Goal: Task Accomplishment & Management: Manage account settings

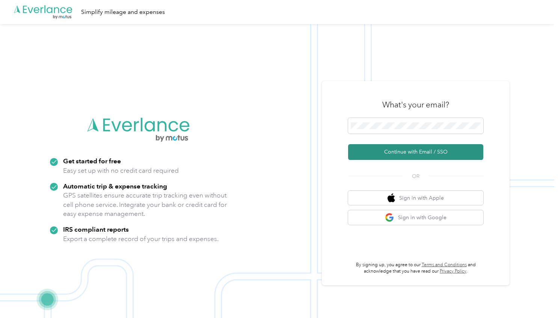
click at [382, 157] on button "Continue with Email / SSO" at bounding box center [415, 152] width 135 height 16
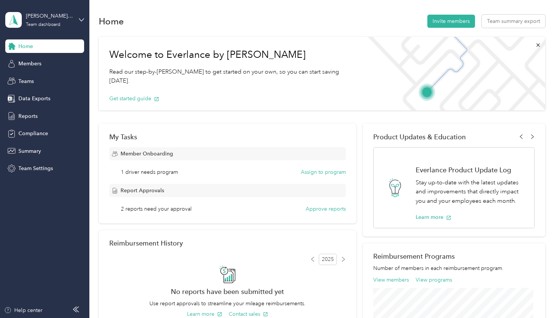
click at [324, 204] on div "Report Approvals 2 reports need your approval Approve reports" at bounding box center [227, 198] width 237 height 29
click at [319, 210] on button "Approve reports" at bounding box center [326, 209] width 40 height 8
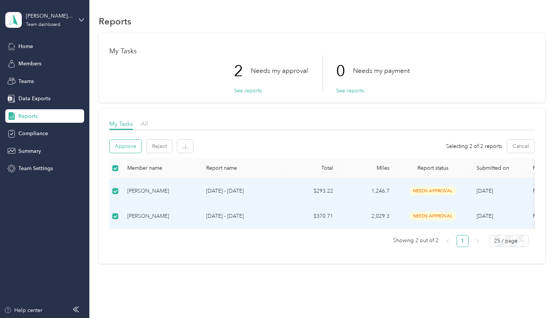
click at [125, 148] on button "Approve" at bounding box center [126, 146] width 32 height 13
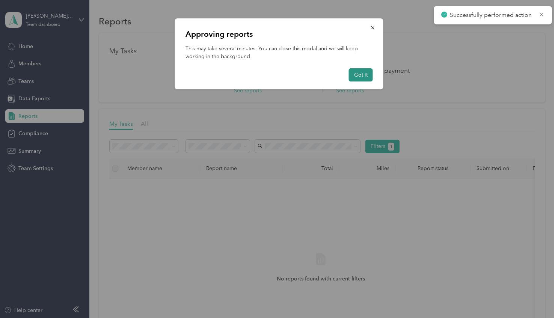
click at [358, 77] on button "Got it" at bounding box center [361, 74] width 24 height 13
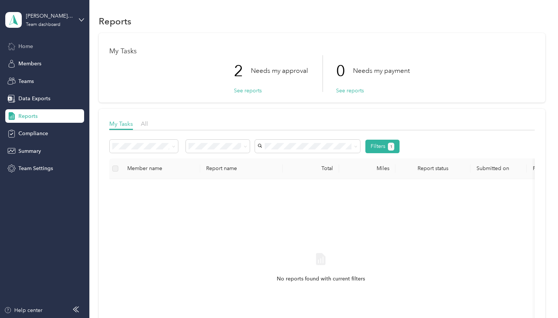
click at [30, 49] on span "Home" at bounding box center [25, 46] width 15 height 8
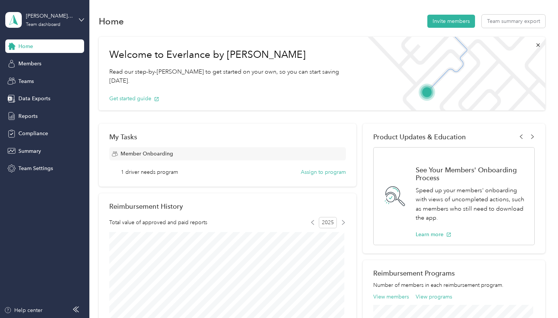
click at [159, 172] on span "1 driver needs program" at bounding box center [149, 172] width 57 height 8
